Goal: Information Seeking & Learning: Learn about a topic

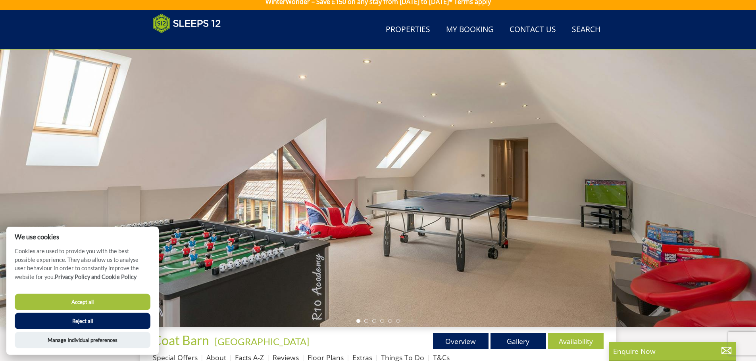
click at [110, 302] on button "Accept all" at bounding box center [83, 302] width 136 height 17
checkbox input "true"
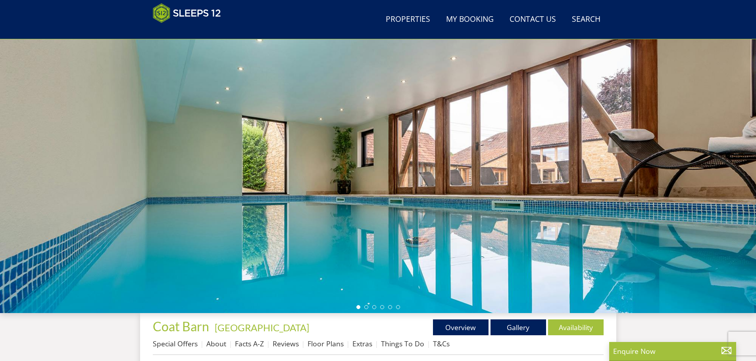
scroll to position [17, 0]
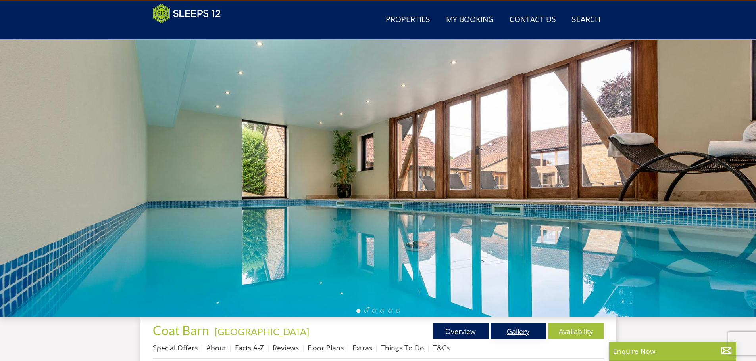
click at [527, 331] on link "Gallery" at bounding box center [518, 332] width 56 height 16
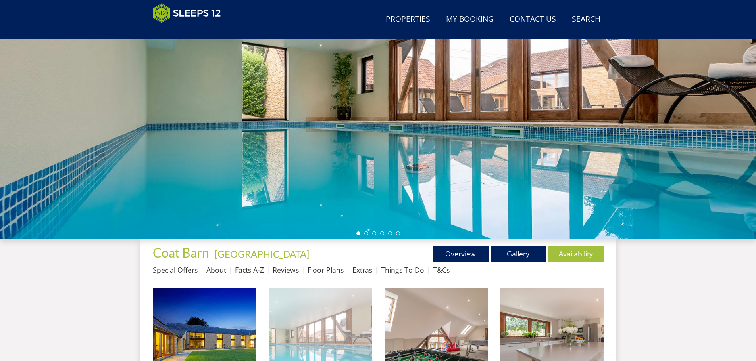
scroll to position [133, 0]
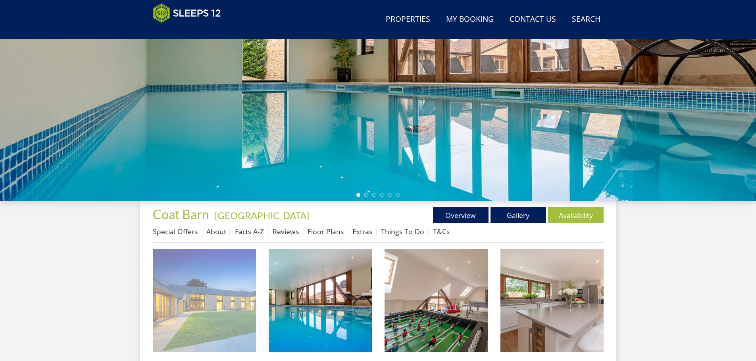
click at [201, 266] on img at bounding box center [204, 301] width 103 height 103
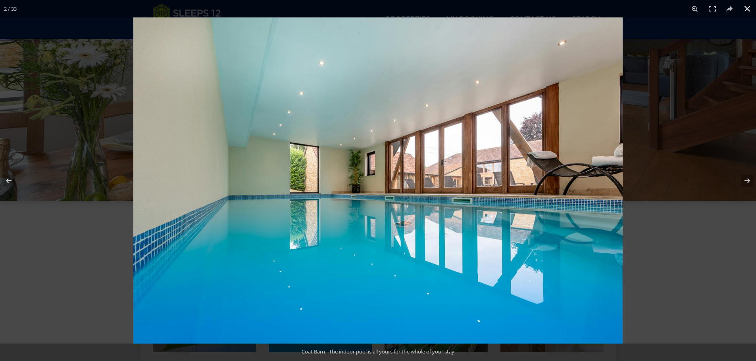
click at [706, 283] on div at bounding box center [511, 197] width 756 height 361
click at [748, 11] on button at bounding box center [746, 8] width 17 height 17
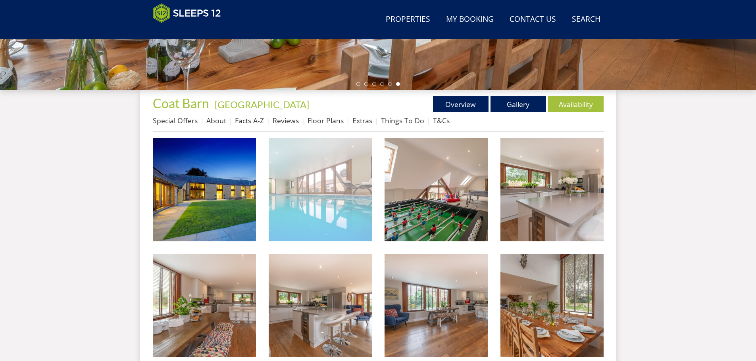
scroll to position [252, 0]
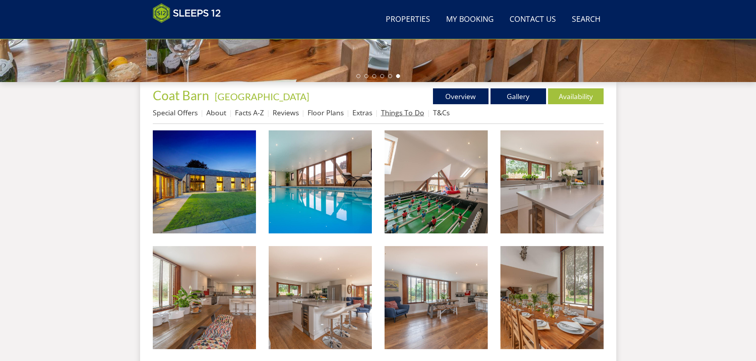
click at [407, 115] on link "Things To Do" at bounding box center [402, 113] width 43 height 10
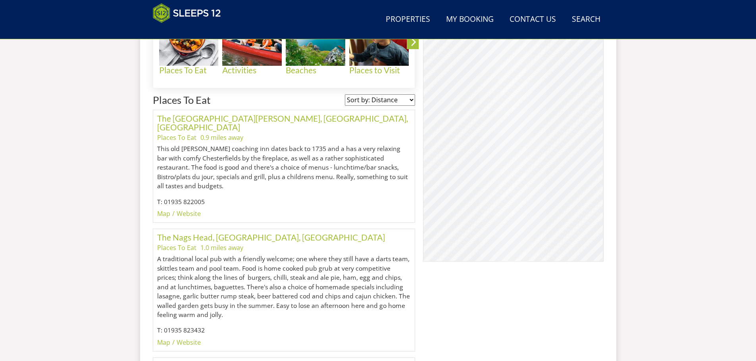
scroll to position [324, 0]
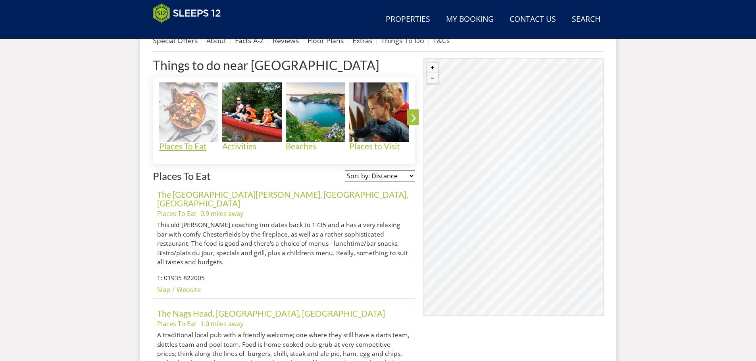
click at [199, 120] on img at bounding box center [189, 113] width 60 height 60
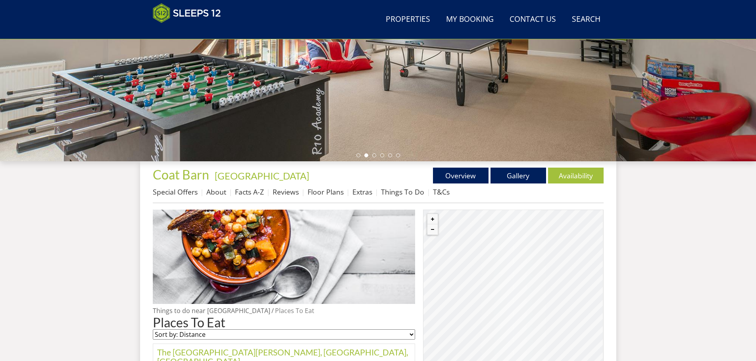
scroll to position [173, 0]
click at [362, 195] on link "Extras" at bounding box center [362, 192] width 20 height 10
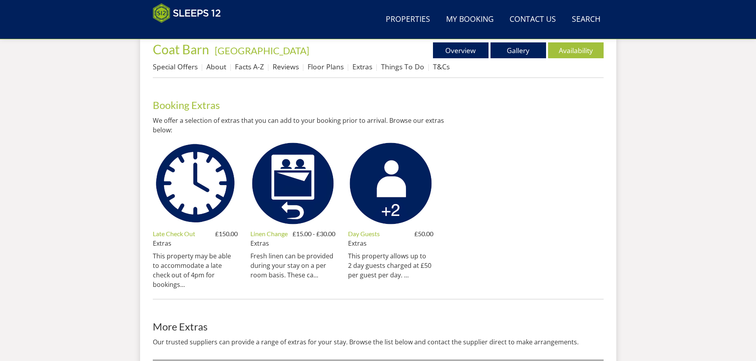
scroll to position [290, 0]
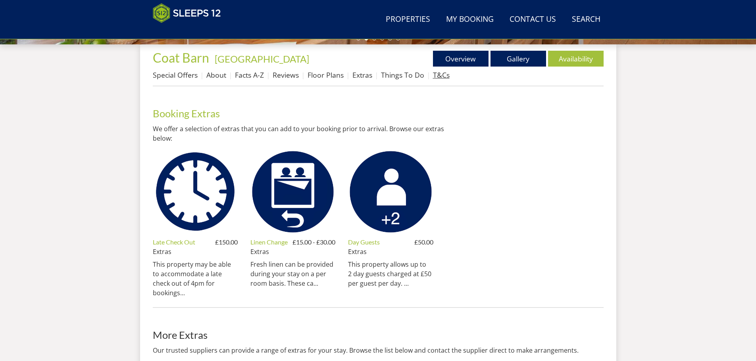
click at [434, 76] on link "T&Cs" at bounding box center [441, 75] width 17 height 10
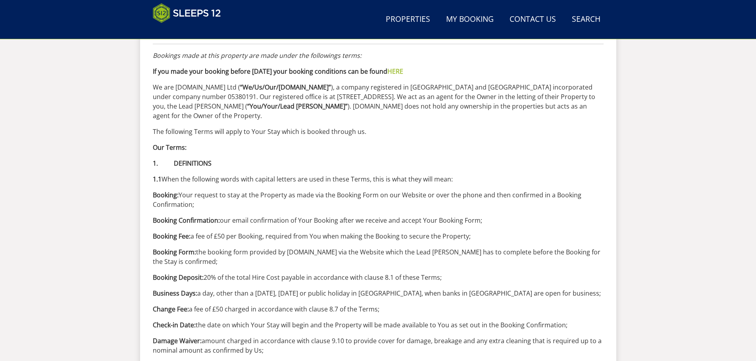
scroll to position [94, 0]
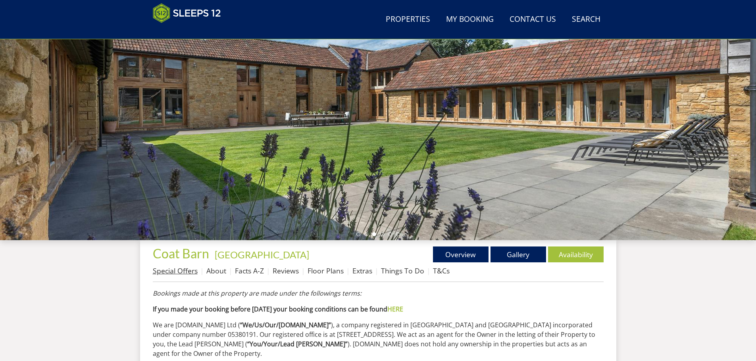
click at [180, 273] on link "Special Offers" at bounding box center [175, 271] width 45 height 10
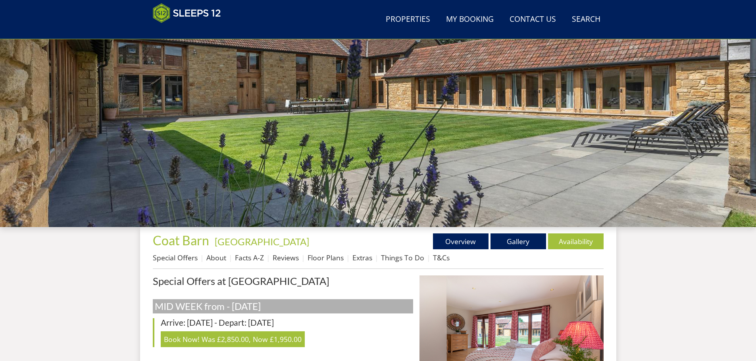
scroll to position [257, 0]
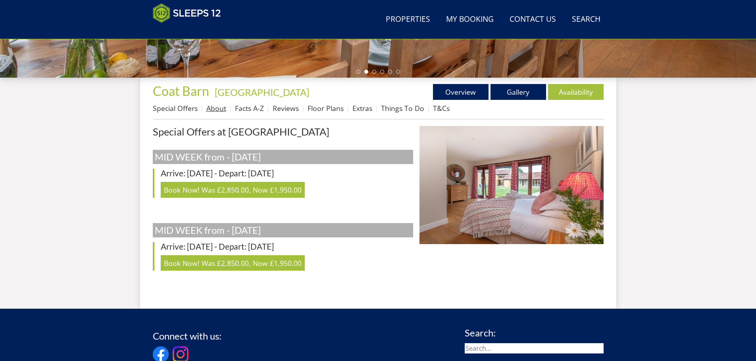
click at [213, 108] on link "About" at bounding box center [216, 109] width 20 height 10
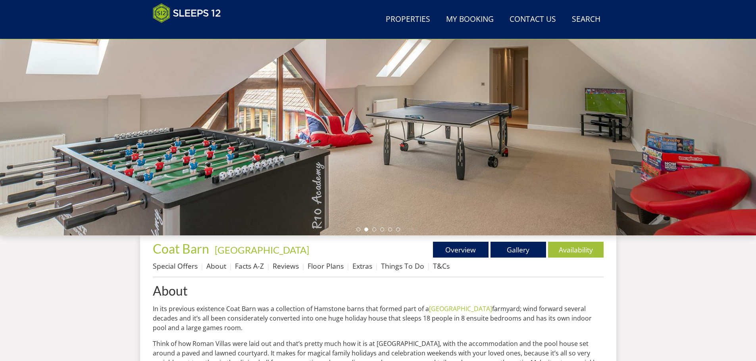
scroll to position [126, 0]
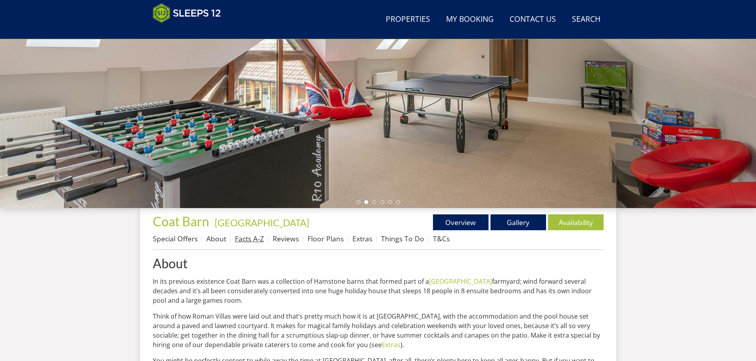
click at [246, 241] on link "Facts A-Z" at bounding box center [249, 239] width 29 height 10
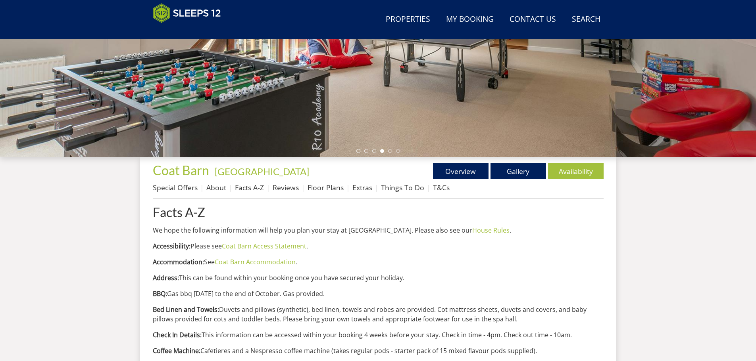
scroll to position [98, 0]
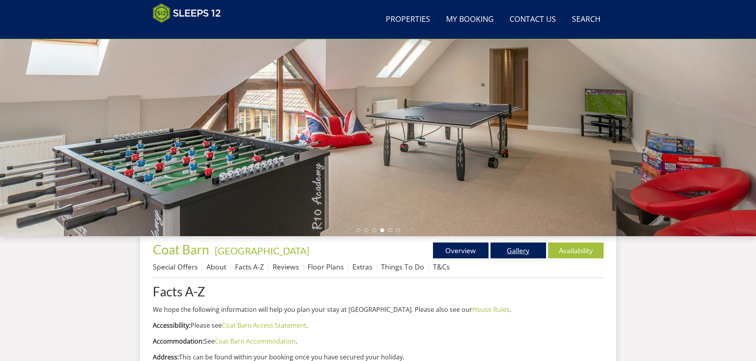
click at [532, 252] on link "Gallery" at bounding box center [518, 251] width 56 height 16
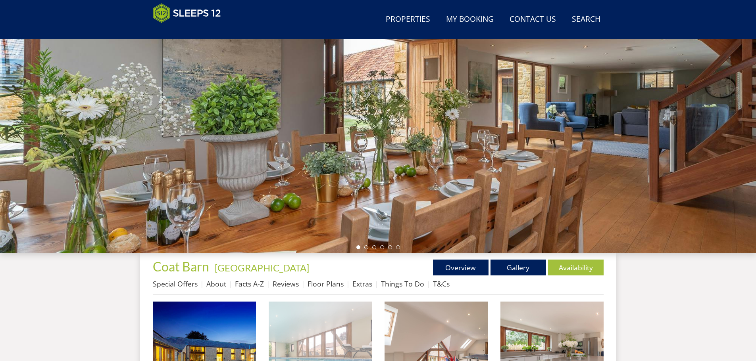
scroll to position [136, 0]
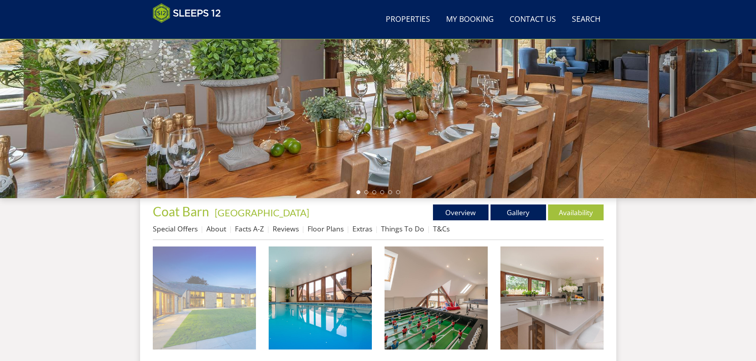
click at [213, 275] on img at bounding box center [204, 298] width 103 height 103
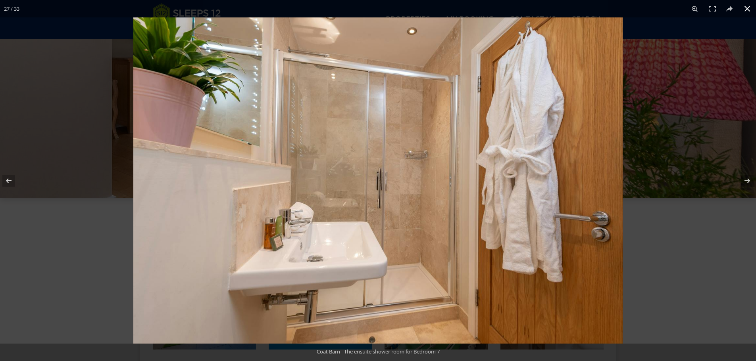
click at [634, 170] on div at bounding box center [511, 197] width 756 height 361
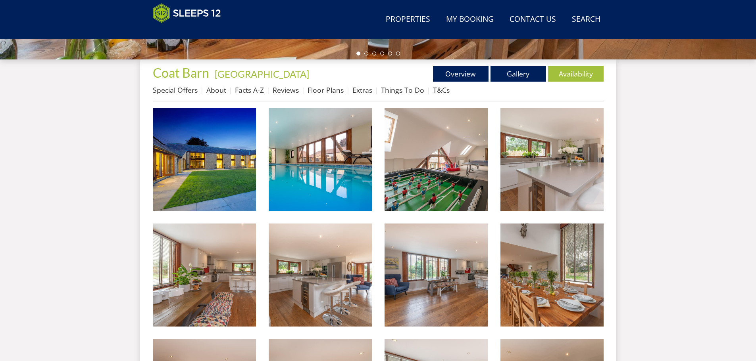
scroll to position [255, 0]
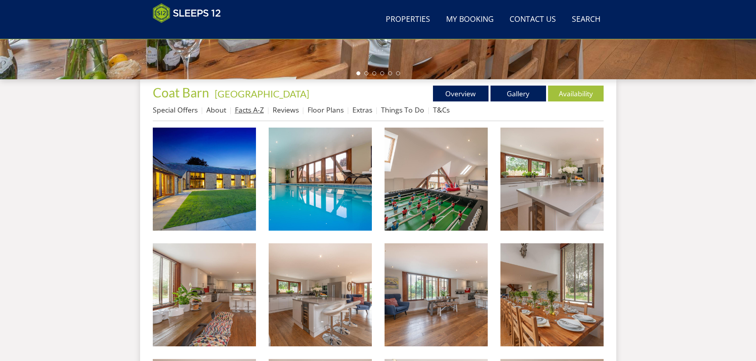
click at [250, 108] on link "Facts A-Z" at bounding box center [249, 110] width 29 height 10
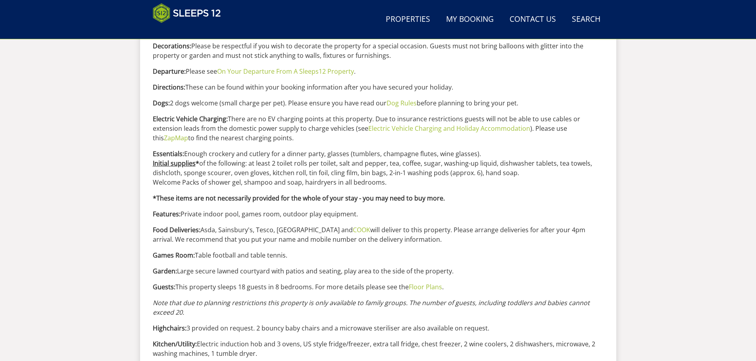
scroll to position [533, 0]
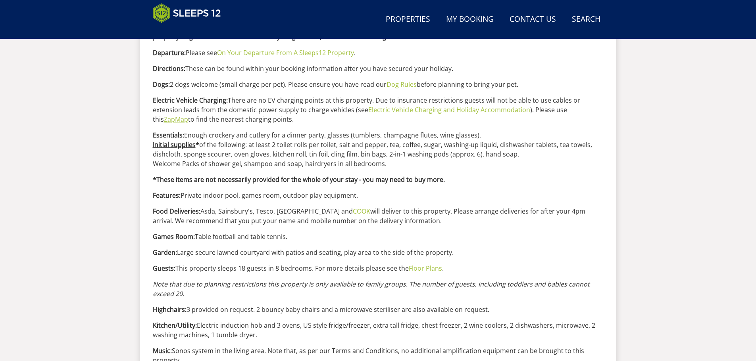
click at [188, 115] on link "ZapMap" at bounding box center [176, 119] width 24 height 9
